Goal: Information Seeking & Learning: Learn about a topic

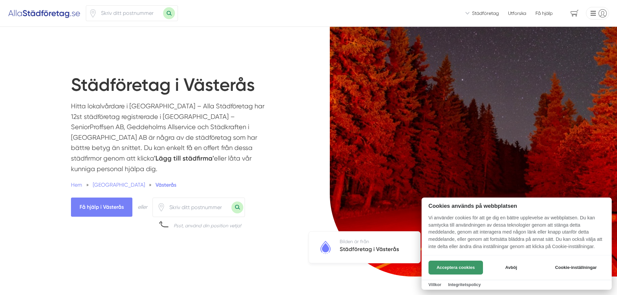
click at [458, 268] on button "Acceptera cookies" at bounding box center [456, 268] width 55 height 14
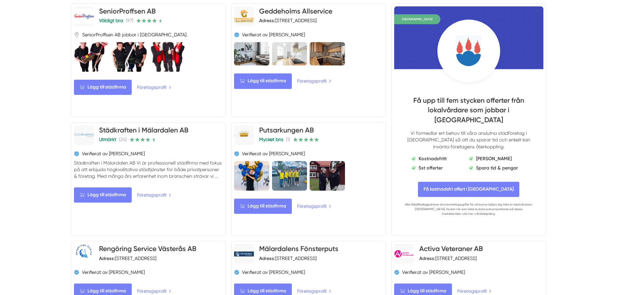
scroll to position [365, 0]
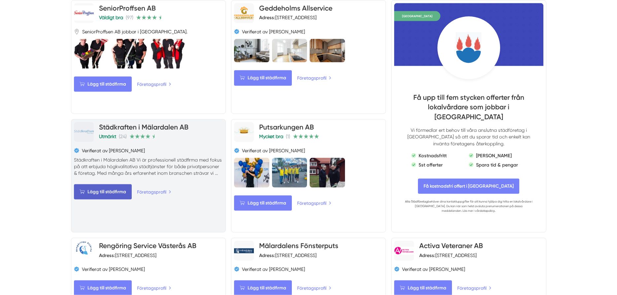
click at [115, 184] on span "Lägg till städfirma" at bounding box center [103, 191] width 58 height 15
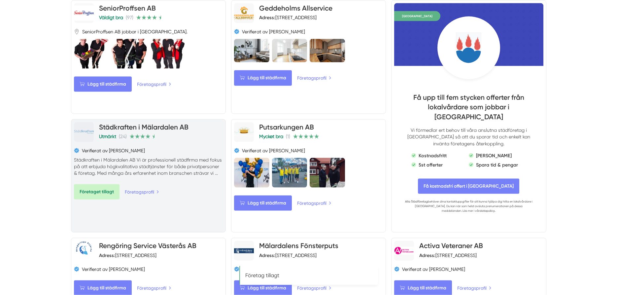
click at [115, 184] on span "Företaget tillagt" at bounding box center [97, 191] width 46 height 15
click at [115, 123] on link "Städkraften i Mälardalen AB" at bounding box center [144, 127] width 90 height 8
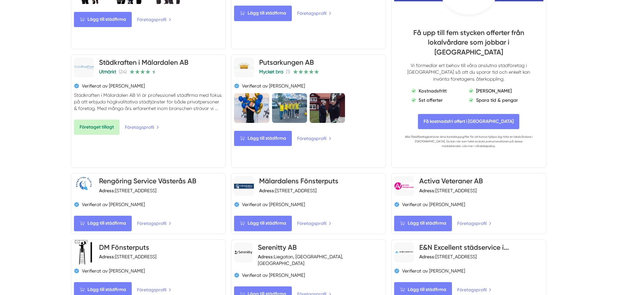
scroll to position [439, 0]
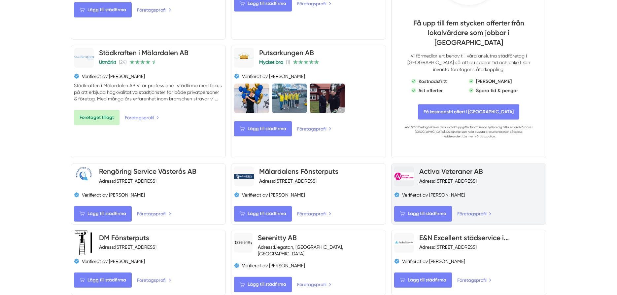
click at [425, 167] on link "Activa Veteraner AB" at bounding box center [452, 171] width 64 height 8
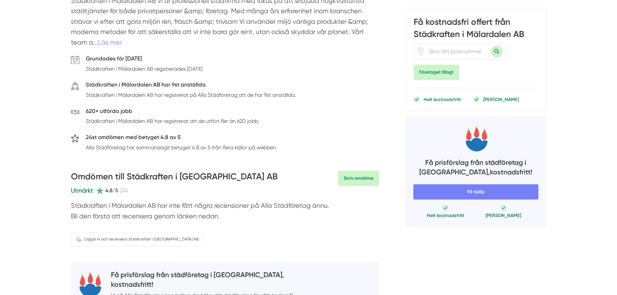
scroll to position [4, 0]
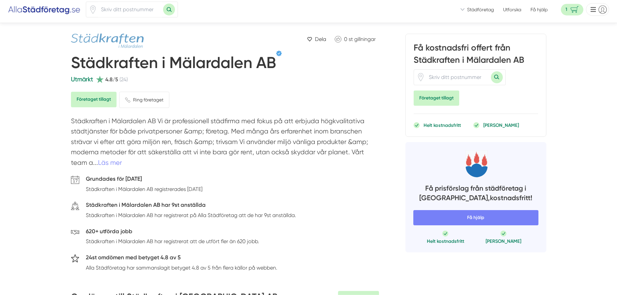
click at [105, 39] on img at bounding box center [107, 41] width 73 height 14
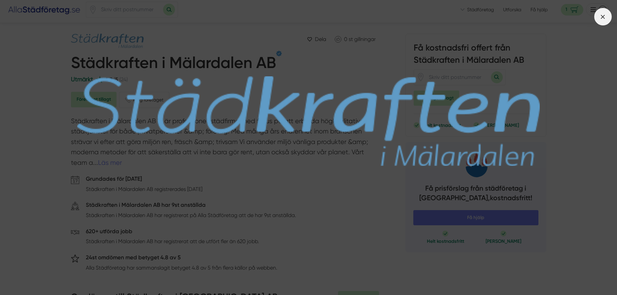
click at [604, 17] on line at bounding box center [604, 17] width 4 height 4
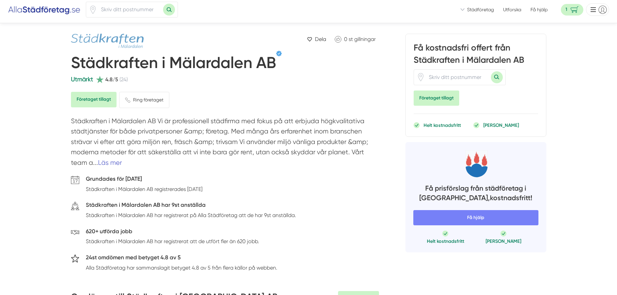
click at [109, 166] on link "Läs mer" at bounding box center [110, 163] width 24 height 8
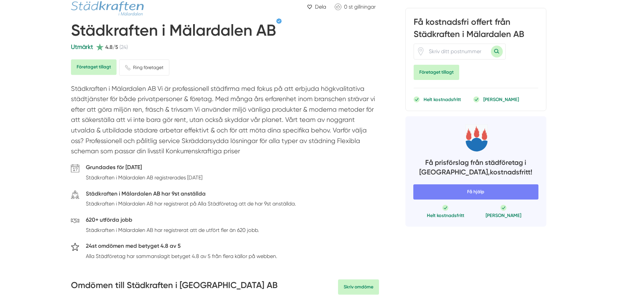
scroll to position [0, 0]
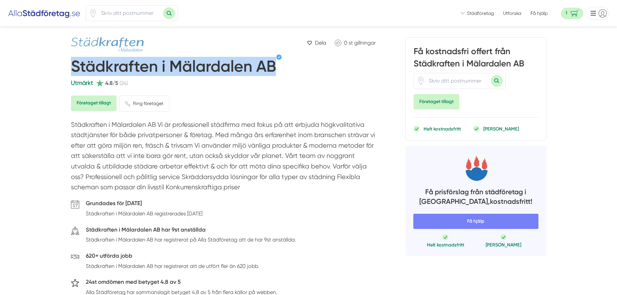
drag, startPoint x: 74, startPoint y: 65, endPoint x: 273, endPoint y: 73, distance: 198.7
click at [273, 73] on h1 "Städkraften i Mälardalen AB" at bounding box center [173, 68] width 205 height 22
copy h1 "Städkraften i Mälardalen AB"
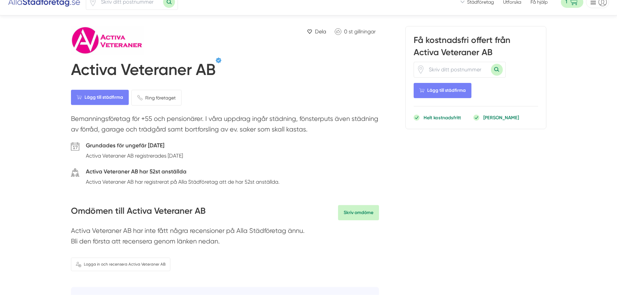
scroll to position [7, 0]
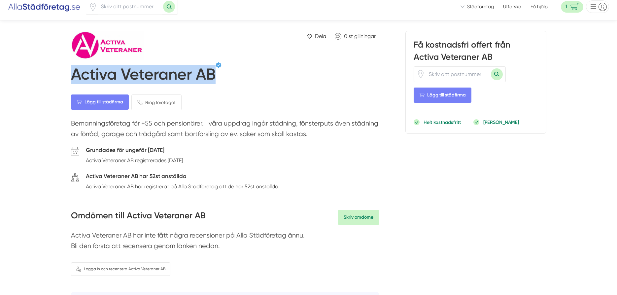
drag, startPoint x: 77, startPoint y: 73, endPoint x: 213, endPoint y: 80, distance: 136.3
copy h1 "Activa Veteraner AB"
